Goal: Task Accomplishment & Management: Manage account settings

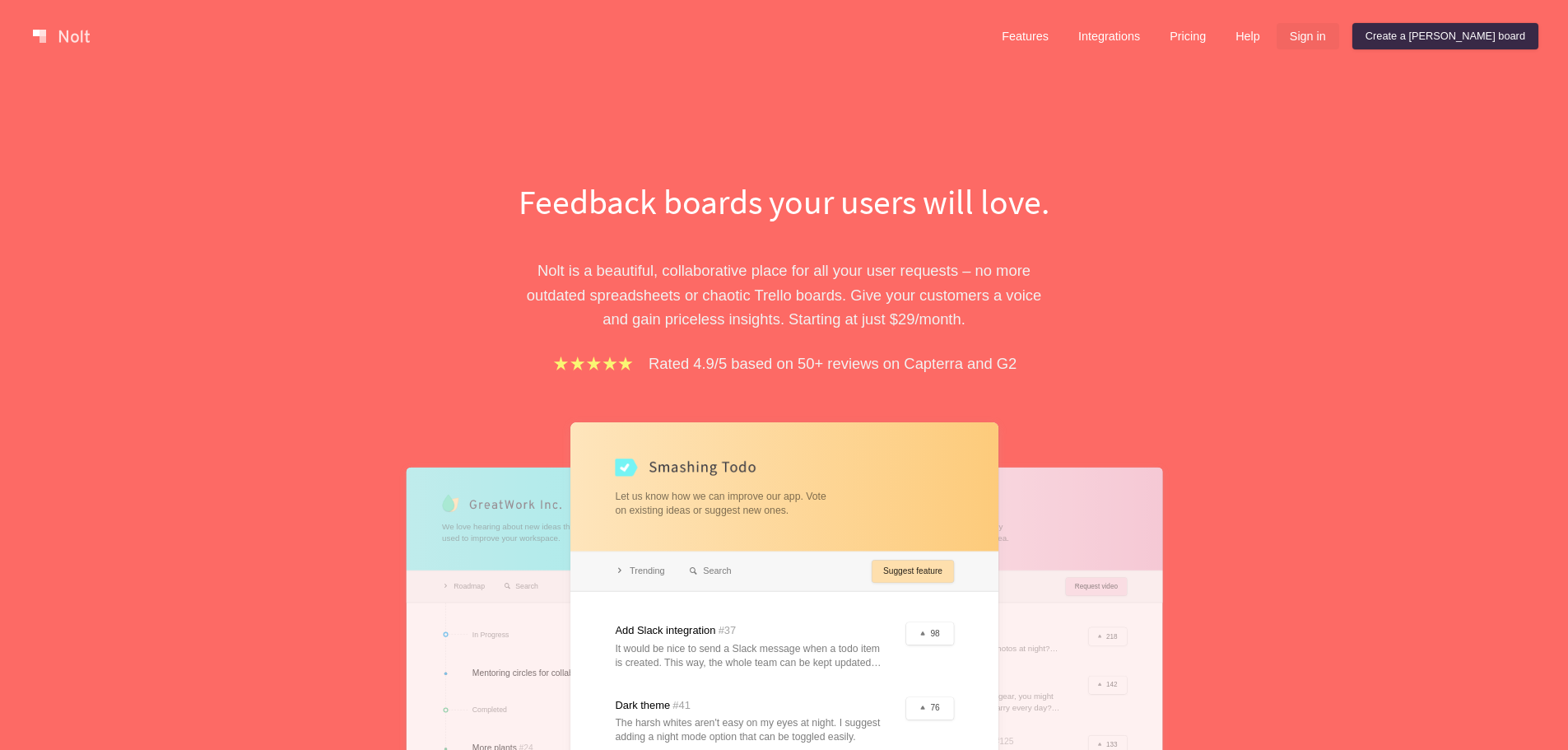
click at [1339, 39] on link "Sign in" at bounding box center [1308, 36] width 63 height 27
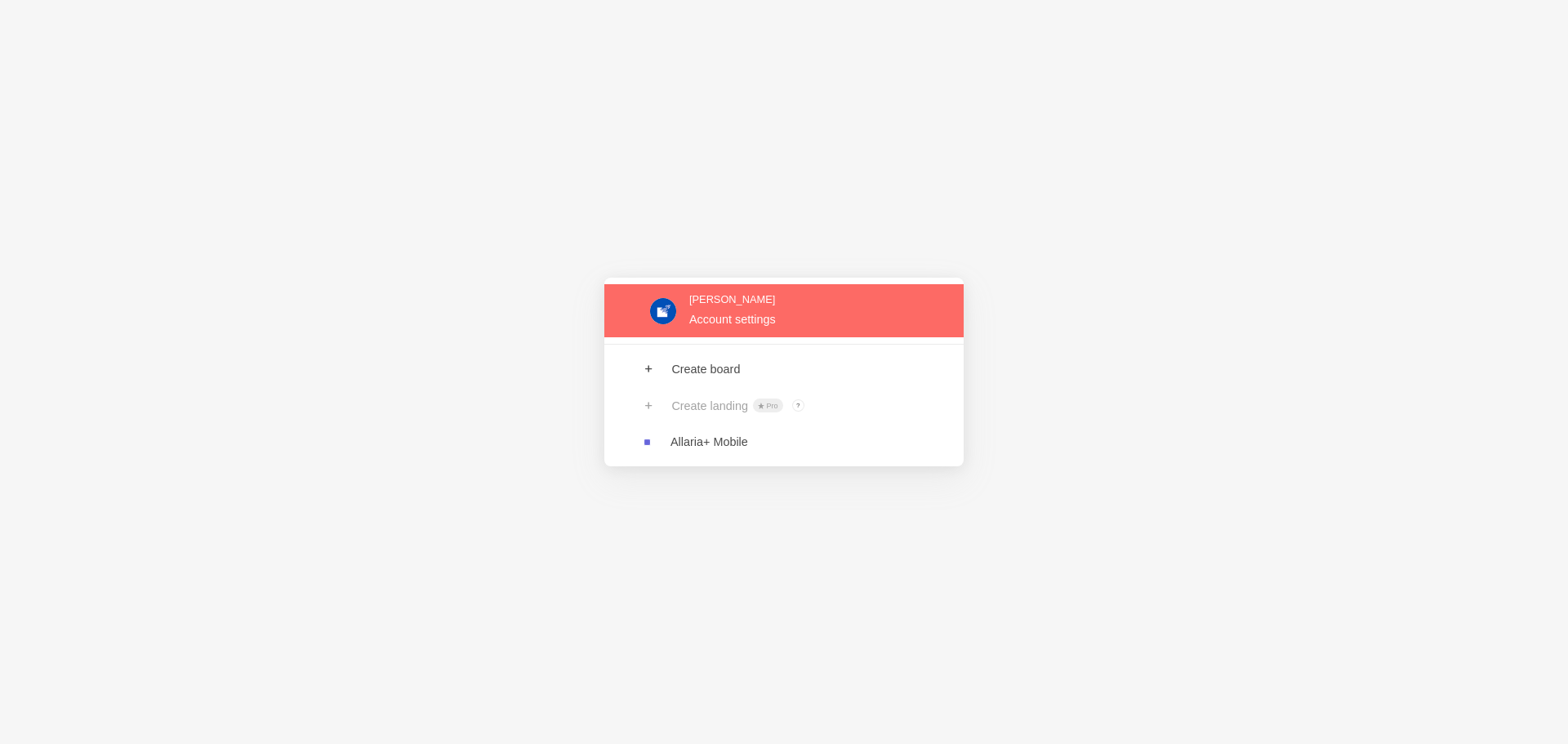
click at [731, 320] on link at bounding box center [784, 310] width 359 height 53
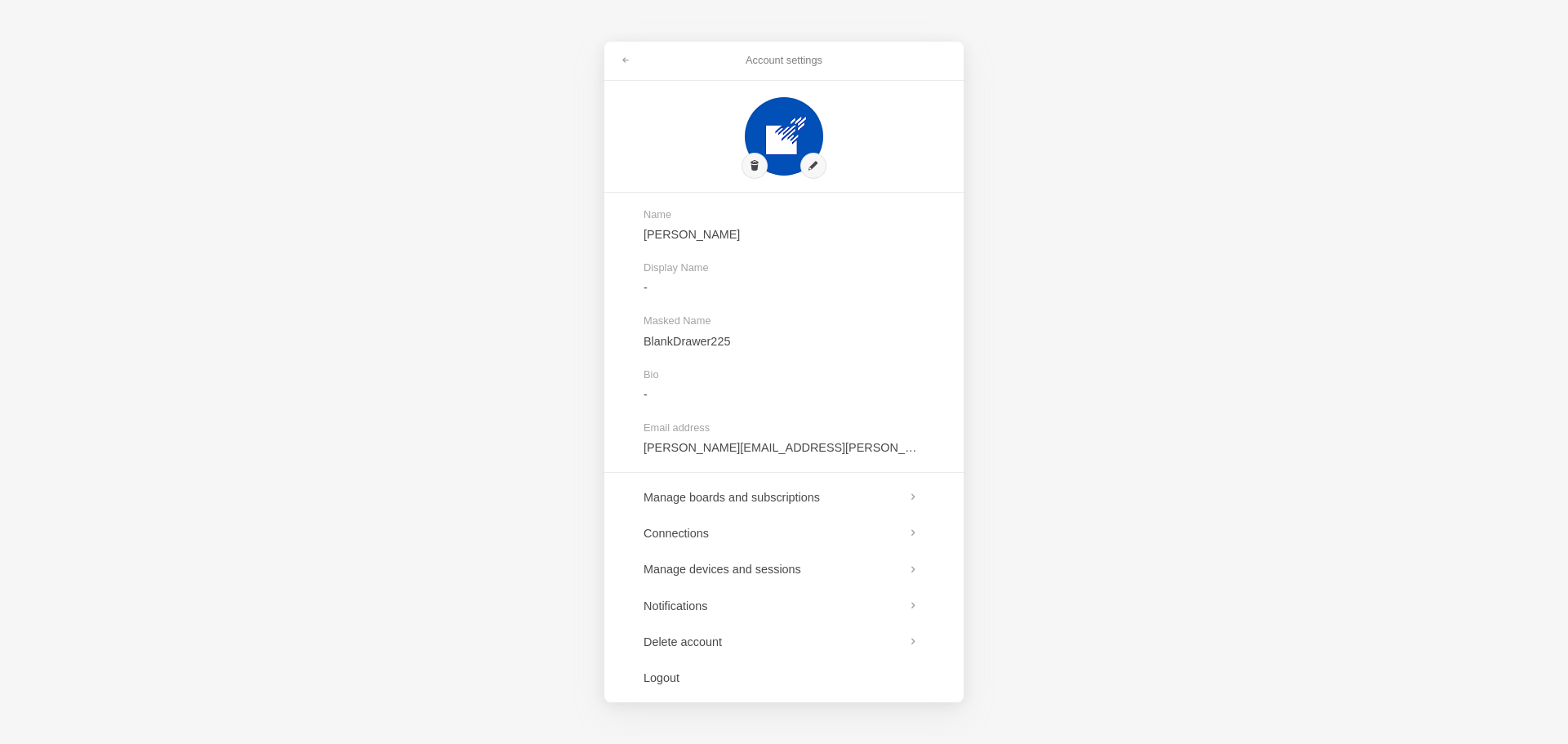
click at [1217, 489] on div "Account settings Name [PERSON_NAME] Display Name - Masked Name BlankDrawer225 B…" at bounding box center [784, 372] width 1568 height 744
click at [634, 64] on link at bounding box center [626, 60] width 29 height 26
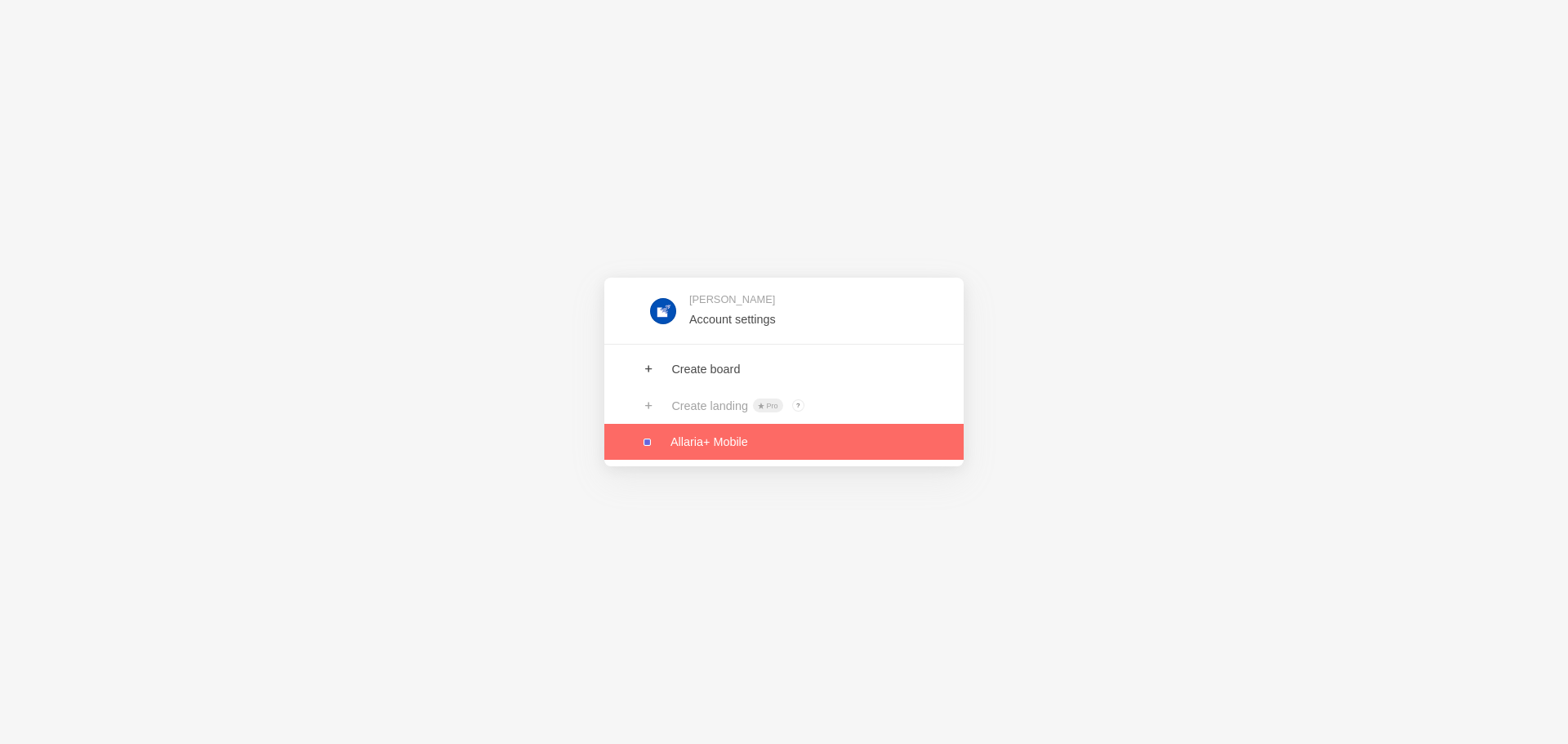
click at [745, 436] on link at bounding box center [784, 441] width 359 height 36
